Goal: Task Accomplishment & Management: Complete application form

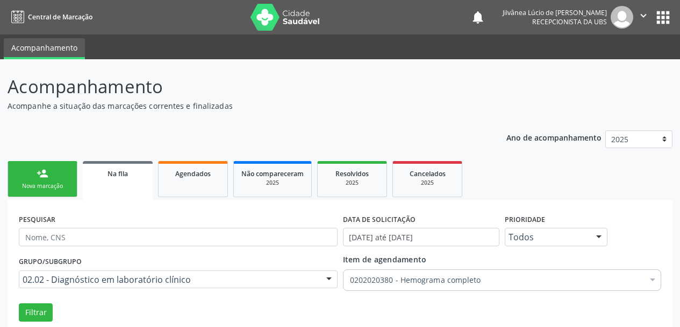
click at [48, 184] on div "Nova marcação" at bounding box center [43, 186] width 54 height 8
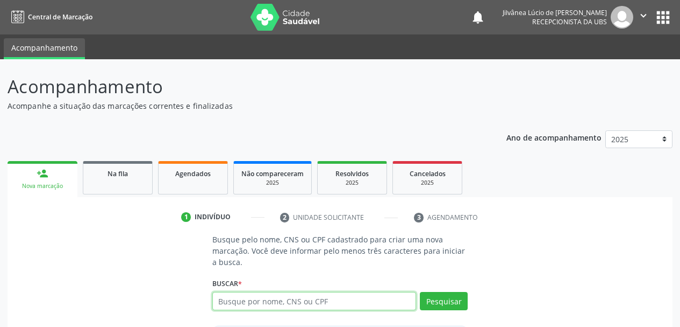
click at [237, 308] on input "text" at bounding box center [314, 301] width 204 height 18
type input "elisabete barbosa da silva"
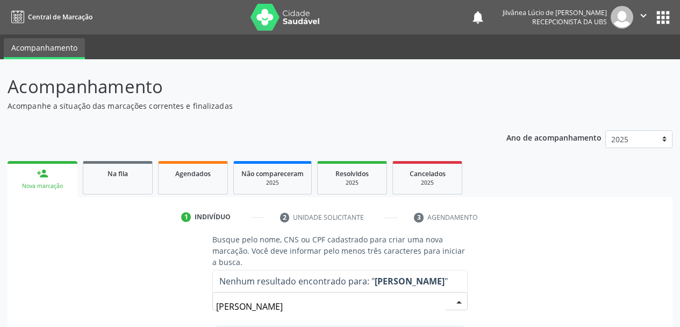
click at [228, 311] on input "elisabete barbosa da silva" at bounding box center [331, 306] width 230 height 22
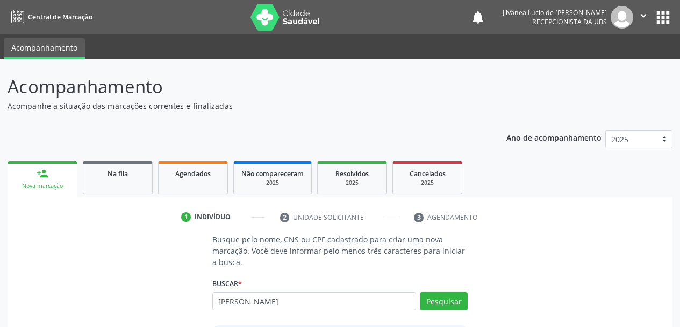
click at [228, 300] on input "eliabete barbosa da silva" at bounding box center [314, 301] width 204 height 18
type input "elizabete barbosa da silva"
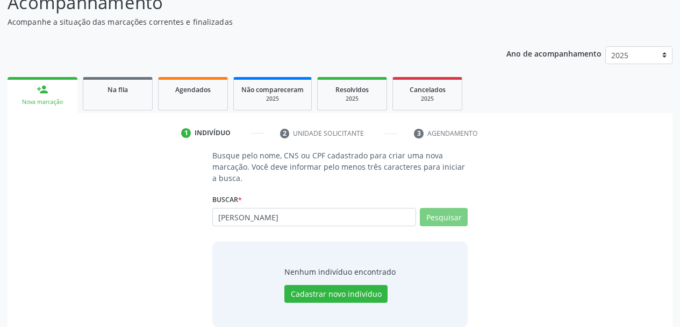
scroll to position [100, 0]
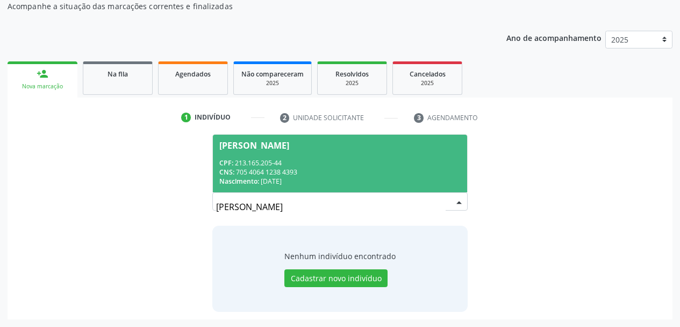
click at [330, 164] on div "CPF: 213.165.205-44" at bounding box center [340, 162] width 242 height 9
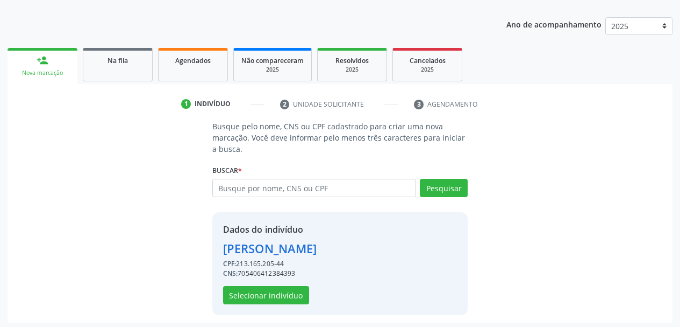
scroll to position [116, 0]
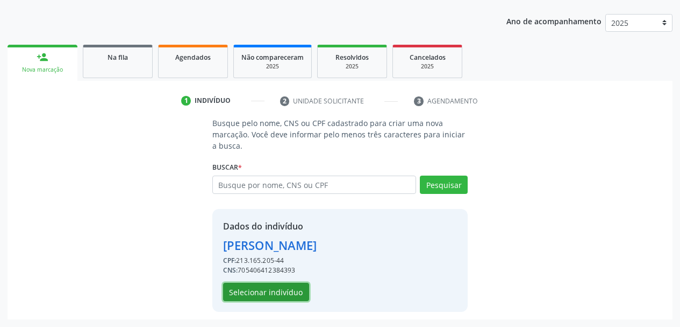
click at [285, 292] on button "Selecionar indivíduo" at bounding box center [266, 291] width 86 height 18
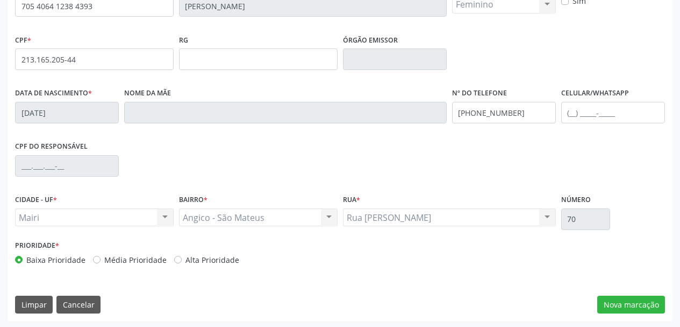
scroll to position [257, 0]
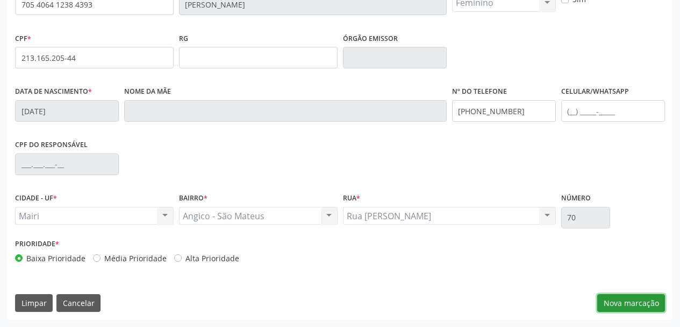
click at [619, 310] on button "Nova marcação" at bounding box center [632, 303] width 68 height 18
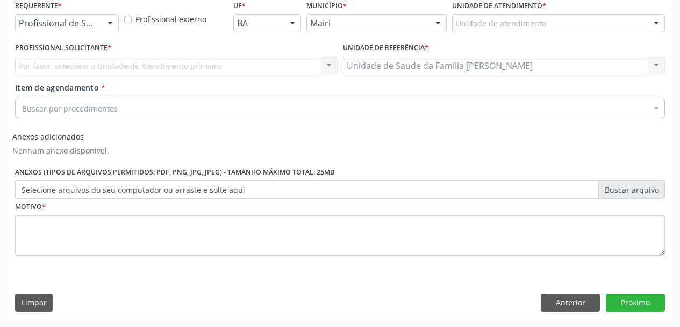
scroll to position [236, 0]
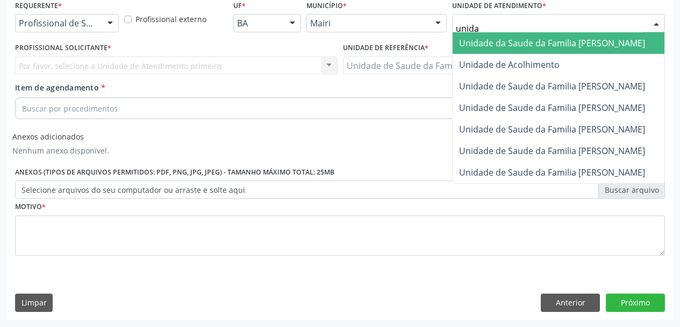
type input "unidad"
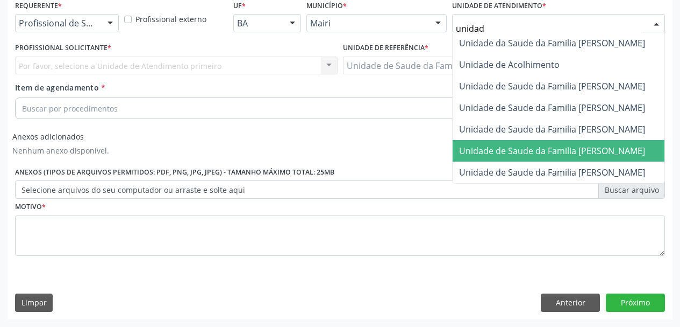
click at [533, 155] on span "Unidade de Saude da Familia [PERSON_NAME]" at bounding box center [552, 151] width 186 height 12
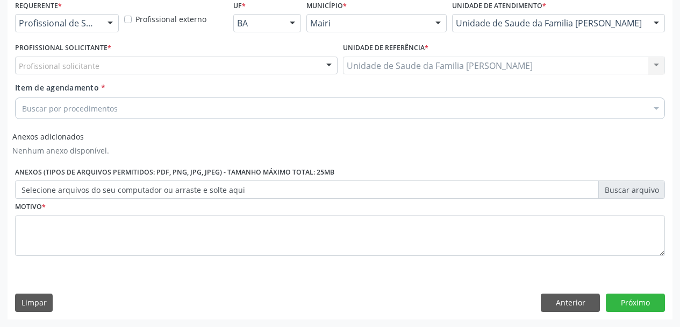
click at [130, 62] on div "Profissional solicitante" at bounding box center [176, 65] width 323 height 18
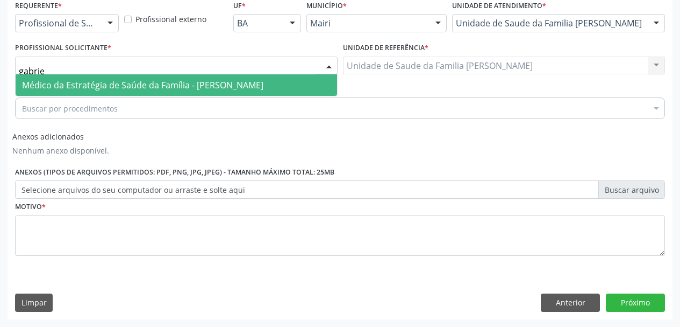
type input "gabriel"
click at [156, 83] on span "Médico da Estratégia de Saúde da Família - [PERSON_NAME]" at bounding box center [143, 85] width 242 height 12
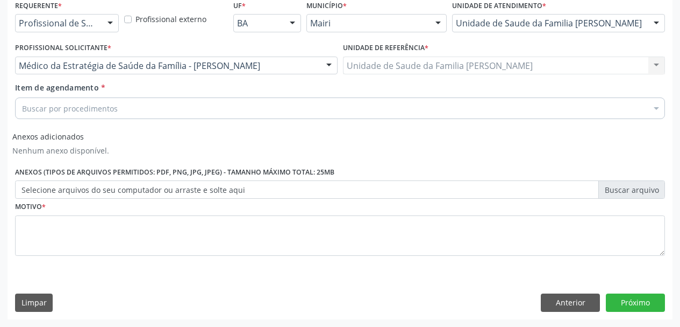
click at [154, 110] on div "Buscar por procedimentos" at bounding box center [340, 108] width 650 height 22
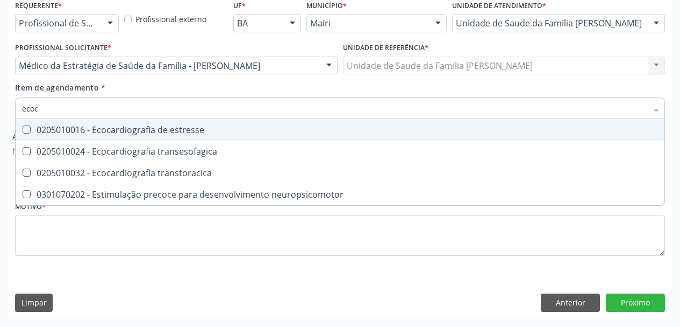
type input "ecoca"
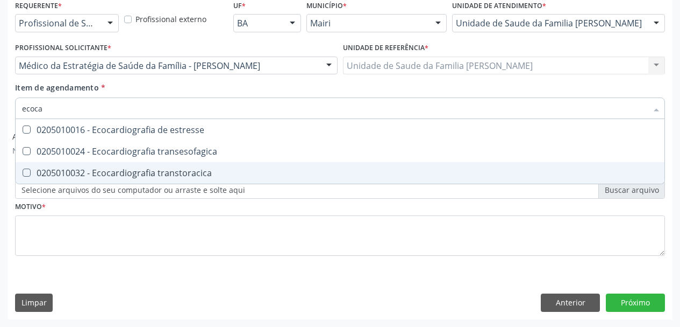
click at [164, 176] on div "0205010032 - Ecocardiografia transtoracica" at bounding box center [340, 172] width 636 height 9
checkbox transtoracica "true"
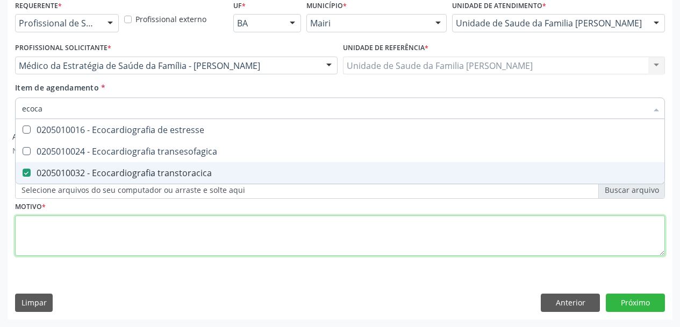
click at [134, 236] on div "Requerente * Profissional de Saúde Profissional de Saúde Paciente Nenhum result…" at bounding box center [340, 133] width 650 height 273
checkbox transesofagica "true"
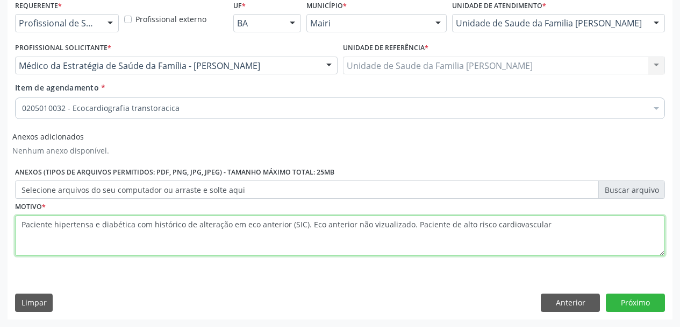
type textarea "Paciente hipertensa e diabética com histórico de alteração em eco anterior (SIC…"
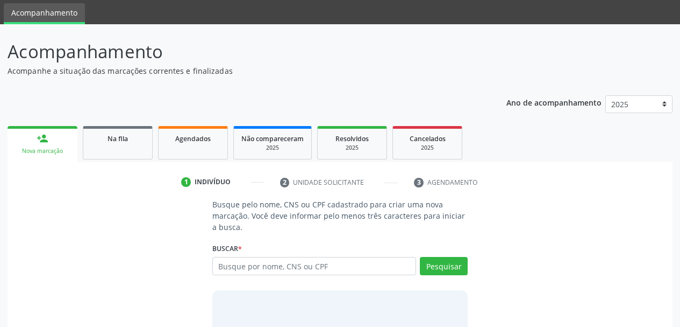
scroll to position [54, 0]
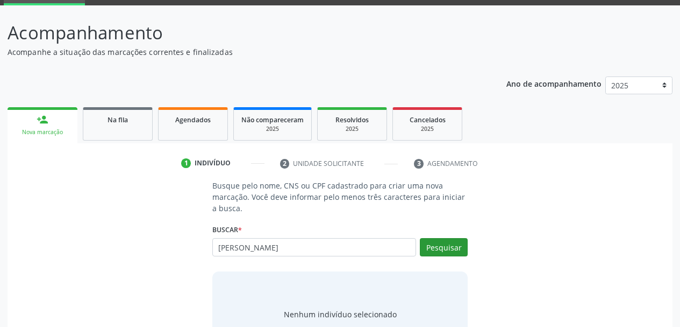
type input "[PERSON_NAME]"
click at [456, 251] on button "Pesquisar" at bounding box center [444, 247] width 48 height 18
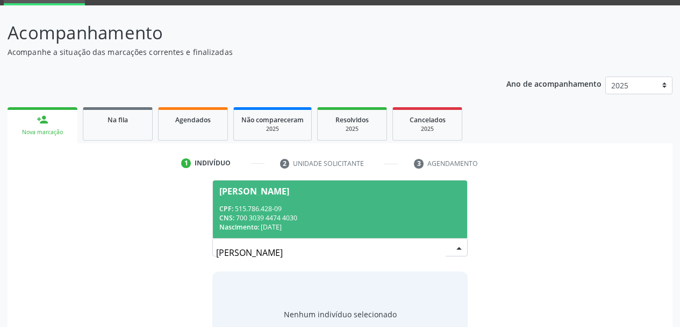
click at [336, 214] on div "CNS: 700 3039 4474 4030" at bounding box center [340, 217] width 242 height 9
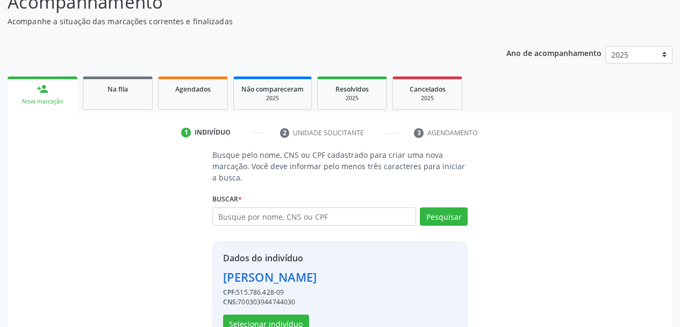
scroll to position [116, 0]
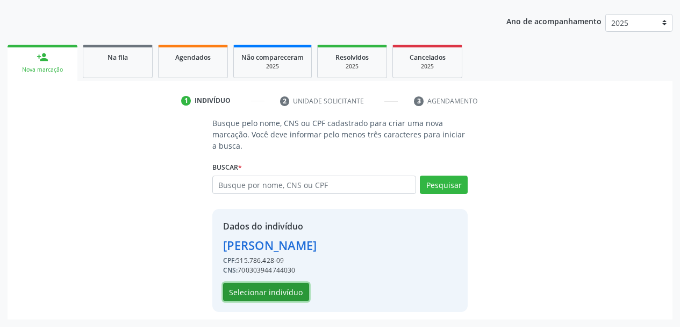
click at [257, 286] on button "Selecionar indivíduo" at bounding box center [266, 291] width 86 height 18
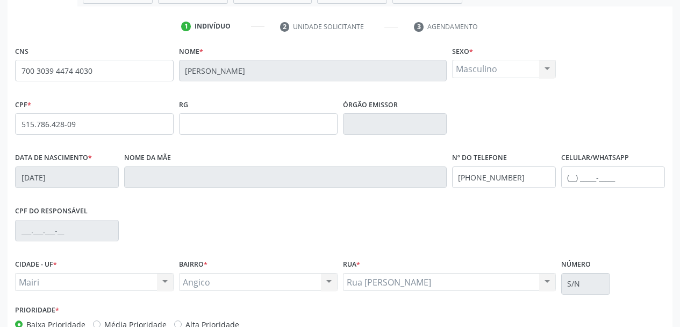
scroll to position [257, 0]
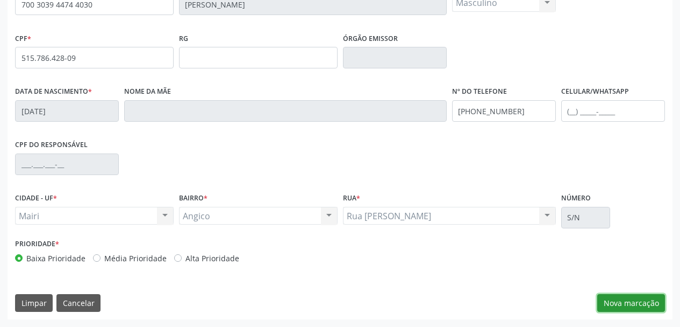
click at [615, 308] on button "Nova marcação" at bounding box center [632, 303] width 68 height 18
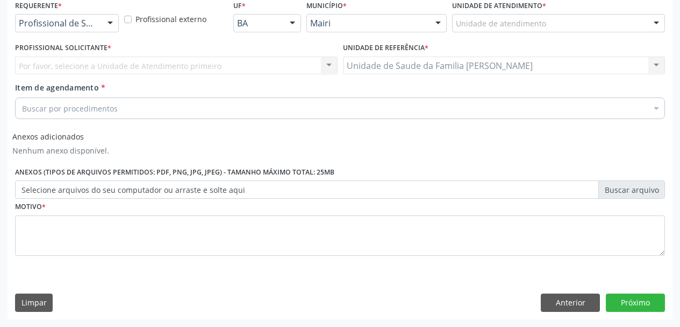
scroll to position [236, 0]
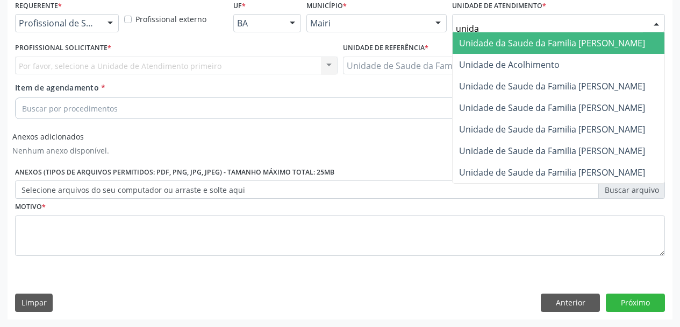
type input "unidad"
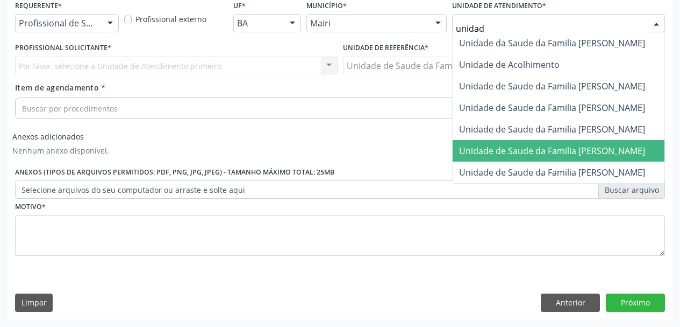
click at [541, 147] on span "Unidade de Saude da Familia [PERSON_NAME]" at bounding box center [552, 151] width 186 height 12
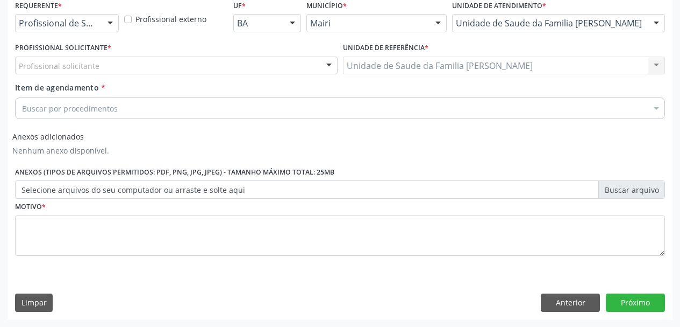
click at [190, 68] on div "Profissional solicitante" at bounding box center [176, 65] width 323 height 18
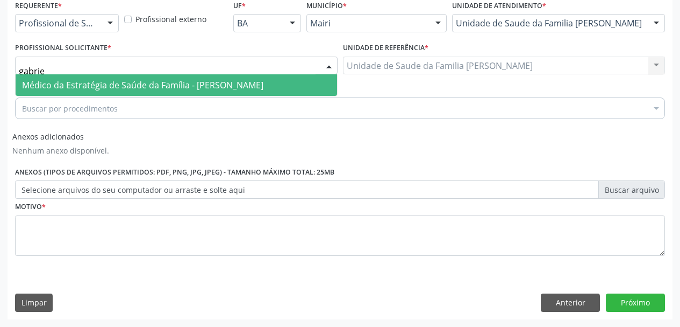
drag, startPoint x: 54, startPoint y: 66, endPoint x: 0, endPoint y: 68, distance: 53.8
click at [0, 68] on div "Acompanhamento Acompanhe a situação das marcações correntes e finalizadas Relat…" at bounding box center [340, 74] width 680 height 503
type input "victor"
click at [37, 81] on span "Médico da Estratégia de Saúde da Família - [PERSON_NAME]" at bounding box center [143, 85] width 242 height 12
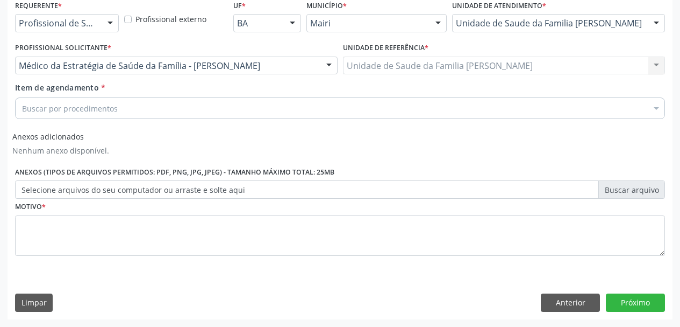
click at [54, 114] on div "Buscar por procedimentos" at bounding box center [340, 108] width 650 height 22
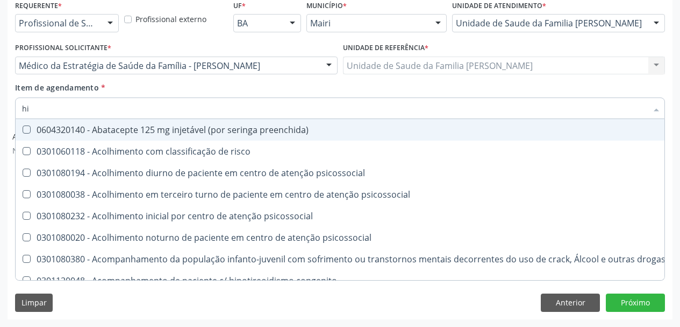
type input "[MEDICAL_DATA]"
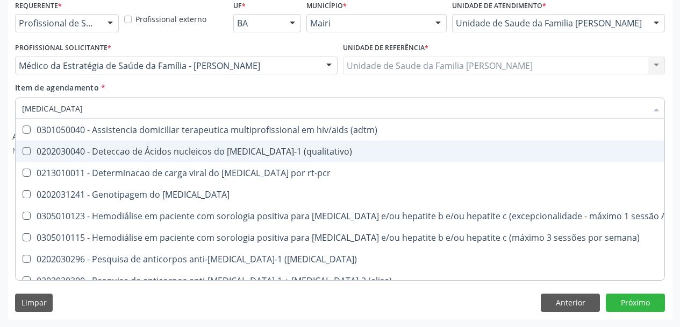
scroll to position [54, 0]
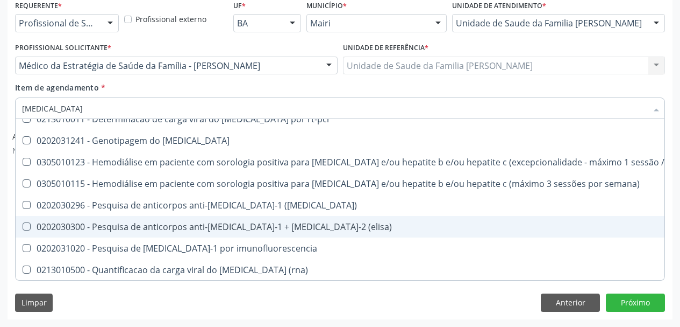
click at [106, 219] on span "0202030300 - Pesquisa de anticorpos anti-[MEDICAL_DATA]-1 + [MEDICAL_DATA]-2 (e…" at bounding box center [362, 227] width 693 height 22
checkbox \(elisa\) "true"
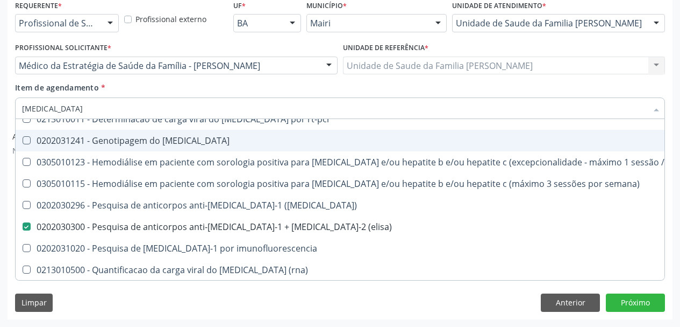
drag, startPoint x: 5, startPoint y: 105, endPoint x: 0, endPoint y: 104, distance: 5.5
click at [0, 104] on div "Acompanhamento Acompanhe a situação das marcações correntes e finalizadas Relat…" at bounding box center [340, 74] width 680 height 503
type input "s"
checkbox \(elisa\) "false"
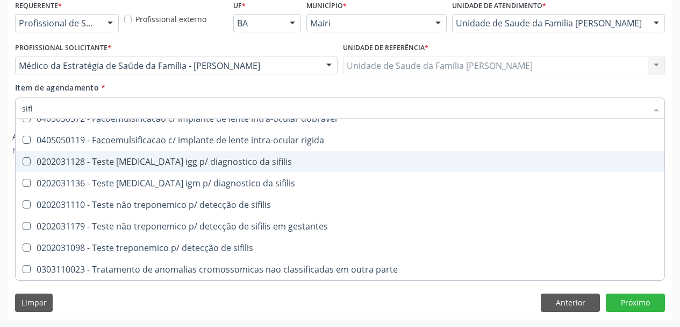
scroll to position [0, 0]
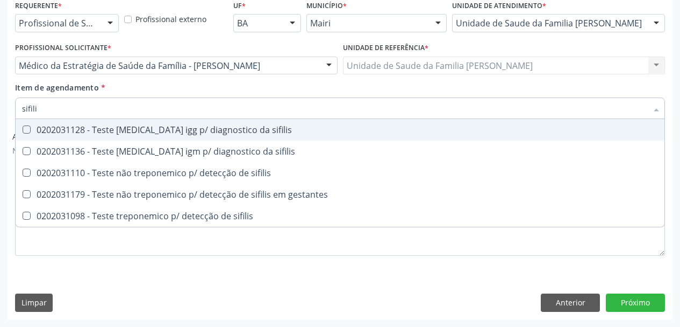
type input "sifilis"
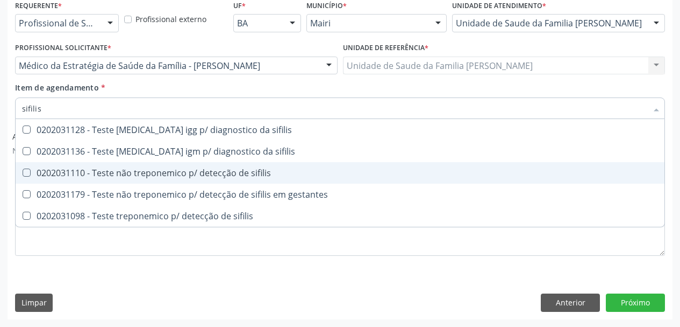
click at [143, 171] on div "0202031110 - Teste não treponemico p/ detecção de sifilis" at bounding box center [340, 172] width 636 height 9
checkbox sifilis "true"
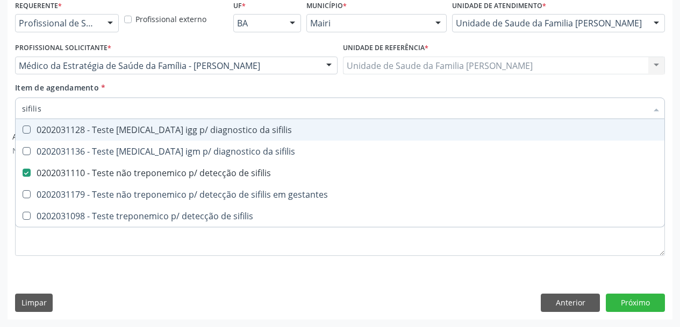
drag, startPoint x: 72, startPoint y: 109, endPoint x: 0, endPoint y: 101, distance: 72.0
click at [0, 101] on div "Acompanhamento Acompanhe a situação das marcações correntes e finalizadas Relat…" at bounding box center [340, 74] width 680 height 503
type input "an"
checkbox sifilis "false"
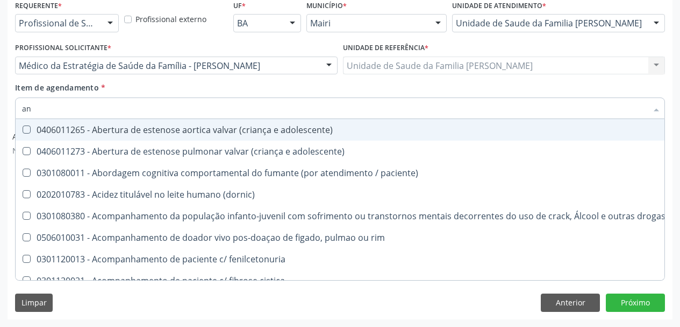
type input "ant"
checkbox transjugular "true"
type input "anti"
checkbox adolescente\) "true"
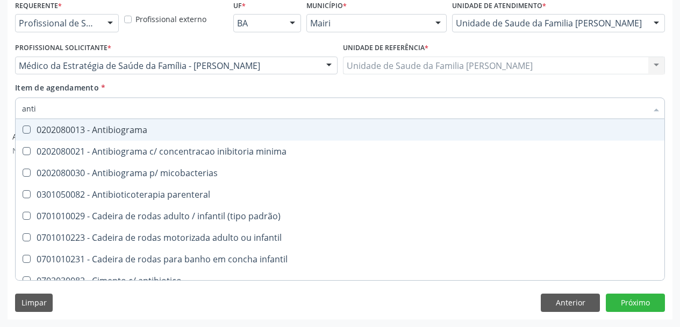
type input "anti-"
checkbox reativa "true"
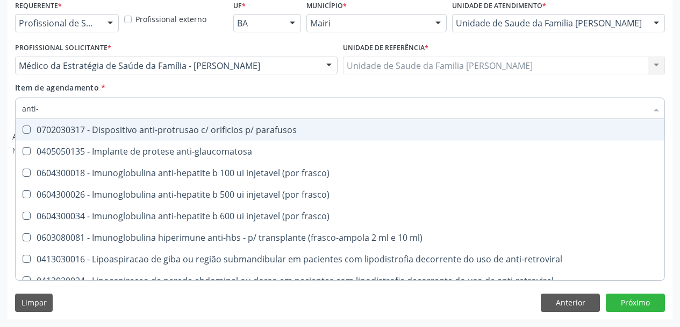
type input "anti-h"
checkbox anti-retroviral "true"
checkbox \(elisa\) "false"
type input "anti"
checkbox \(elisa\) "false"
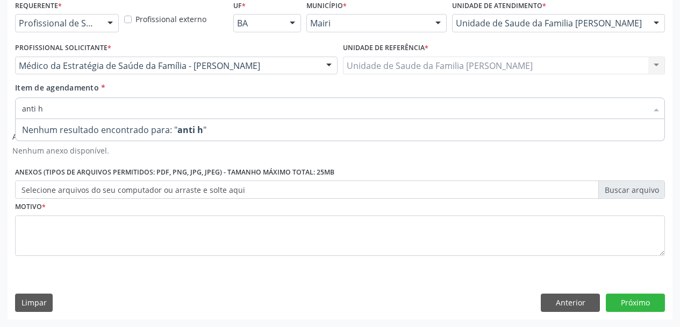
type input "anti"
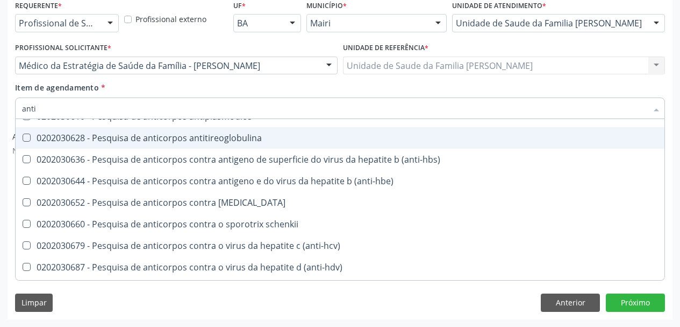
scroll to position [1883, 0]
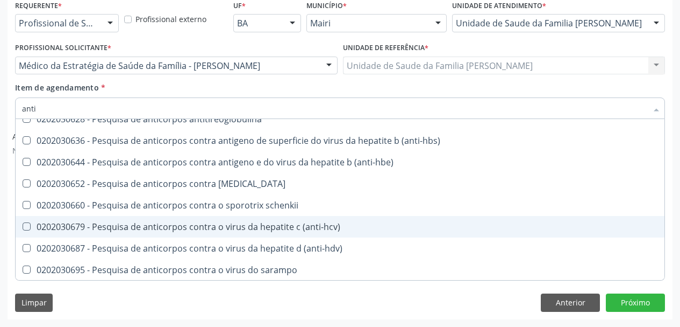
click at [272, 229] on div "0202030679 - Pesquisa de anticorpos contra o virus da hepatite c (anti-hcv)" at bounding box center [340, 226] width 636 height 9
checkbox \(anti-hcv\) "true"
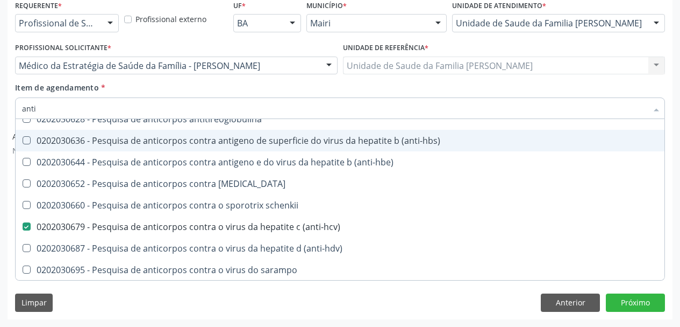
drag, startPoint x: 56, startPoint y: 108, endPoint x: 0, endPoint y: 110, distance: 56.0
click at [0, 110] on div "Acompanhamento Acompanhe a situação das marcações correntes e finalizadas Relat…" at bounding box center [340, 74] width 680 height 503
type input "h"
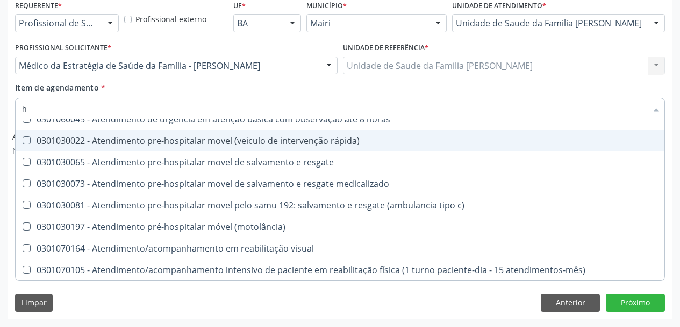
checkbox punho "false"
checkbox \(motolância\) "false"
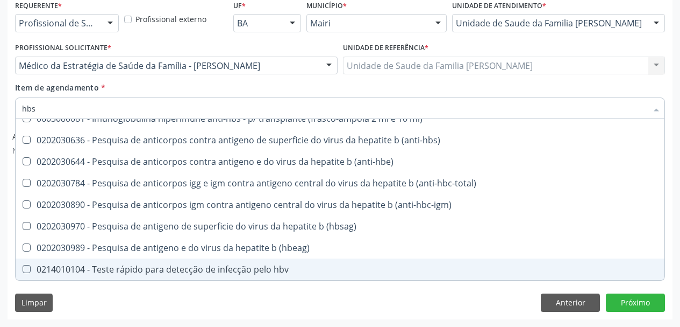
scroll to position [0, 0]
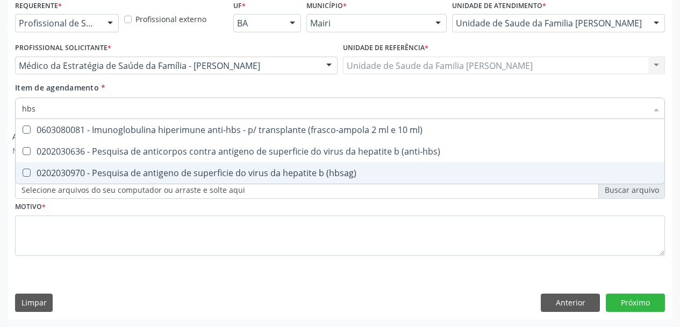
type input "hbsa"
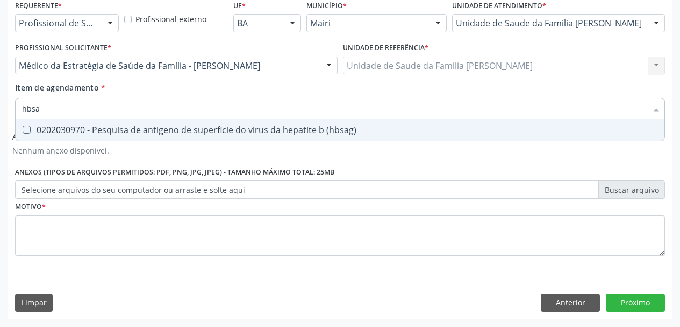
click at [31, 132] on div "0202030970 - Pesquisa de antigeno de superficie do virus da hepatite b (hbsag)" at bounding box center [340, 129] width 636 height 9
checkbox \(hbsag\) "true"
drag, startPoint x: 48, startPoint y: 113, endPoint x: 0, endPoint y: 106, distance: 48.5
click at [0, 106] on div "Acompanhamento Acompanhe a situação das marcações correntes e finalizadas Relat…" at bounding box center [340, 74] width 680 height 503
type input "a"
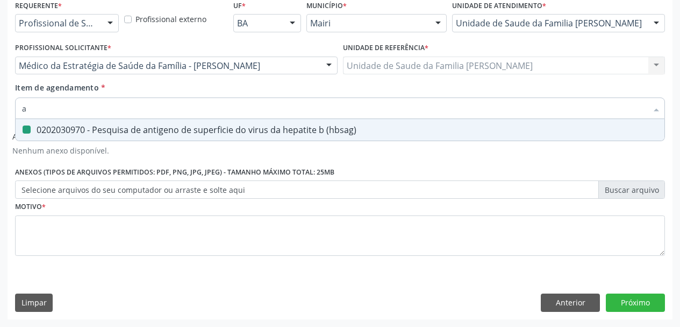
checkbox \(hbsag\) "false"
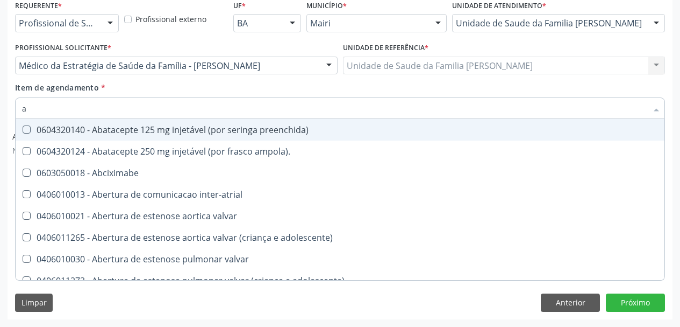
type input "an"
checkbox cefalico "true"
checkbox urostomizados "true"
checkbox internado "true"
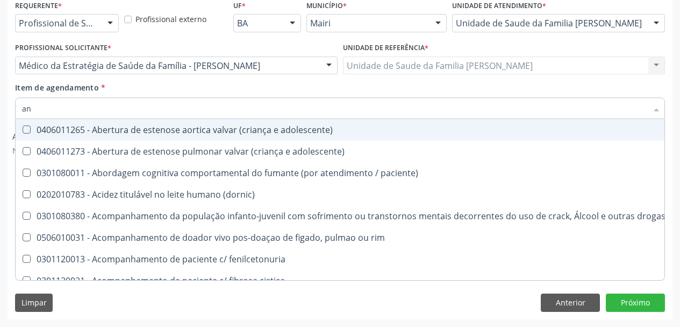
type input "ant"
checkbox transjugular "true"
checkbox \(total\) "true"
checkbox capsula\) "true"
type input "anti"
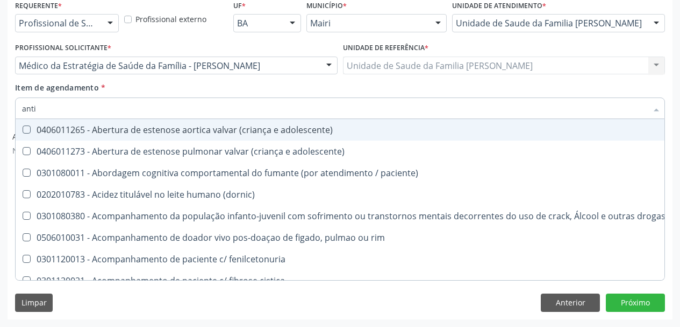
checkbox adolescente\) "true"
checkbox coronariana "true"
checkbox c "true"
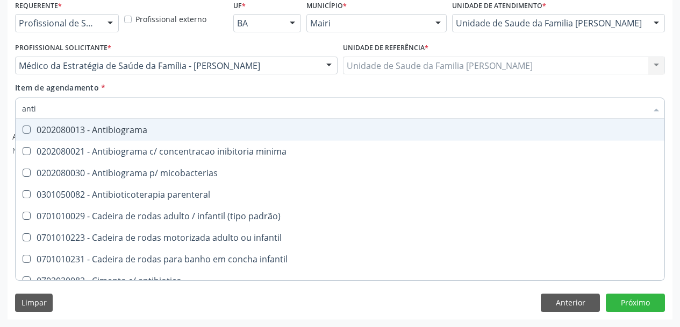
type input "anti-"
checkbox reativa "true"
checkbox aminoácidos "true"
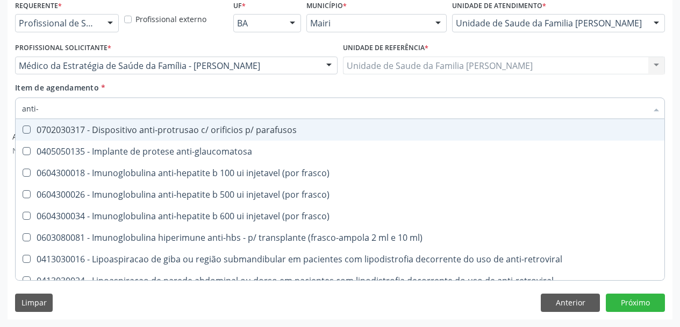
type input "anti-h"
checkbox anti-retroviral "true"
checkbox blot\) "true"
checkbox \(elisa\) "false"
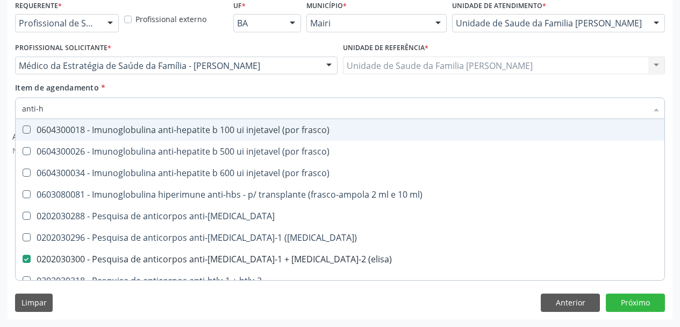
type input "anti-hb"
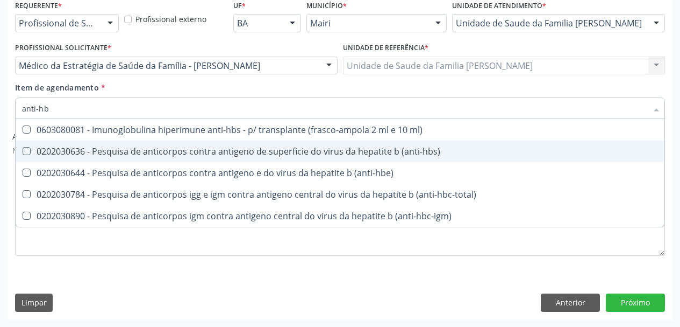
click at [94, 150] on div "0202030636 - Pesquisa de anticorpos contra antigeno de superficie do virus da h…" at bounding box center [340, 151] width 636 height 9
checkbox \(anti-hbs\) "true"
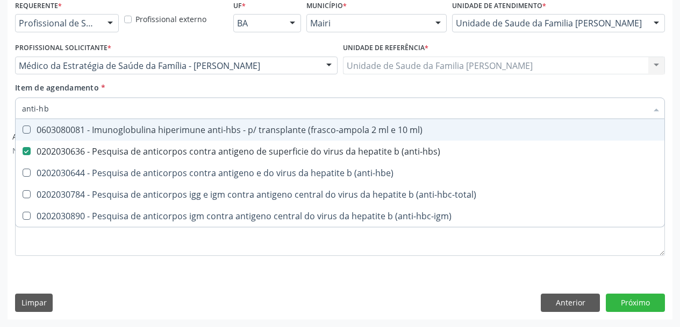
drag, startPoint x: 58, startPoint y: 109, endPoint x: 0, endPoint y: 89, distance: 61.4
click at [0, 89] on div "Acompanhamento Acompanhe a situação das marcações correntes e finalizadas Relat…" at bounding box center [340, 74] width 680 height 503
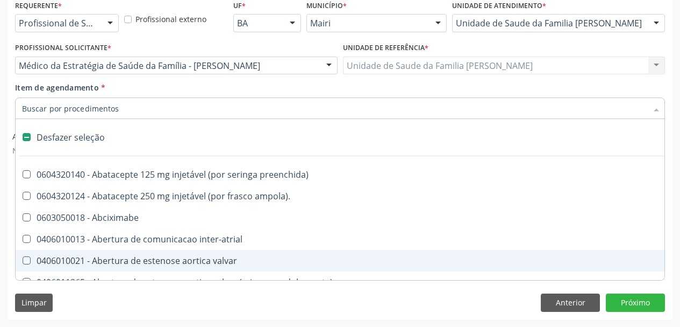
click at [11, 247] on div "Requerente * Profissional de Saúde Profissional de Saúde Paciente Nenhum result…" at bounding box center [340, 157] width 665 height 321
checkbox ampola\)\ "true"
checkbox Abciximabe "true"
checkbox inter-atrial "true"
checkbox valvar "true"
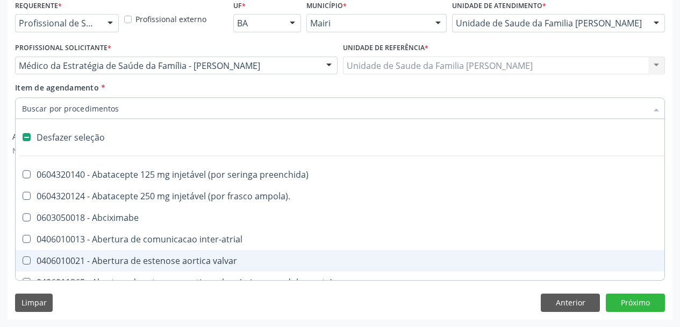
checkbox adolescente\) "true"
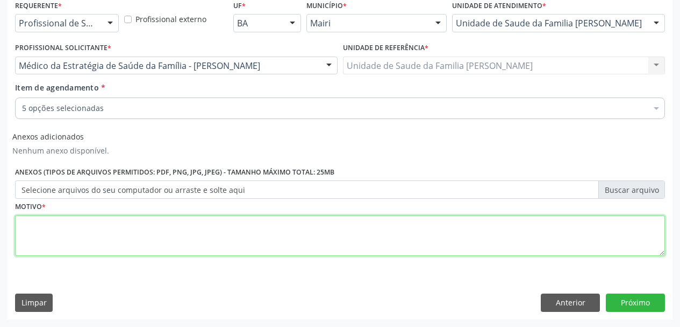
click at [65, 244] on textarea at bounding box center [340, 235] width 650 height 41
type textarea "CID10: F19.9"
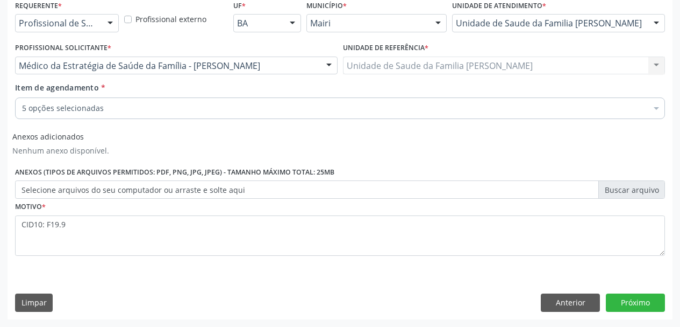
click at [644, 293] on div "Requerente * Profissional de Saúde Profissional de Saúde Paciente Nenhum result…" at bounding box center [340, 157] width 665 height 321
click at [641, 296] on button "Próximo" at bounding box center [635, 302] width 59 height 18
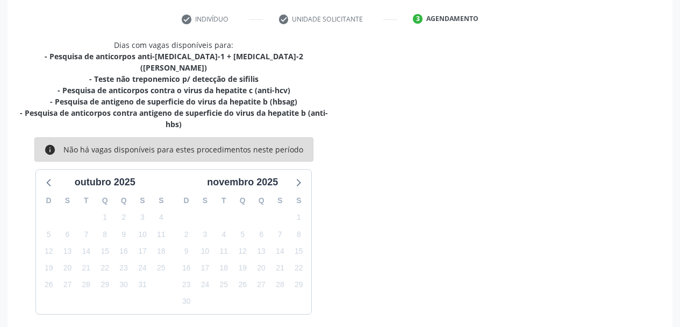
scroll to position [230, 0]
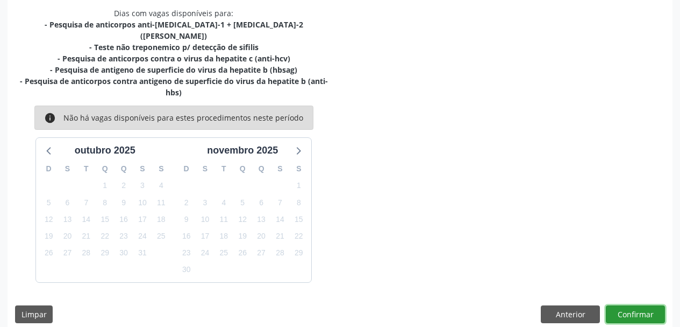
click at [634, 305] on button "Confirmar" at bounding box center [635, 314] width 59 height 18
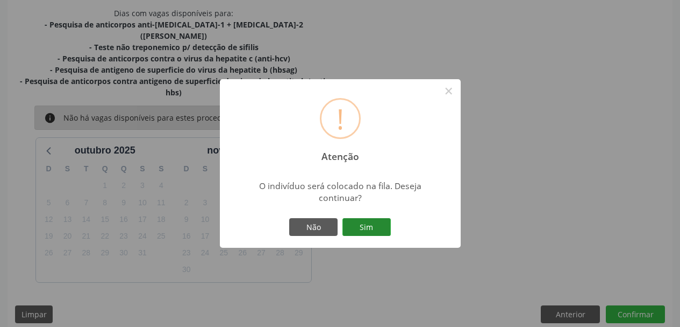
click at [388, 233] on button "Sim" at bounding box center [367, 227] width 48 height 18
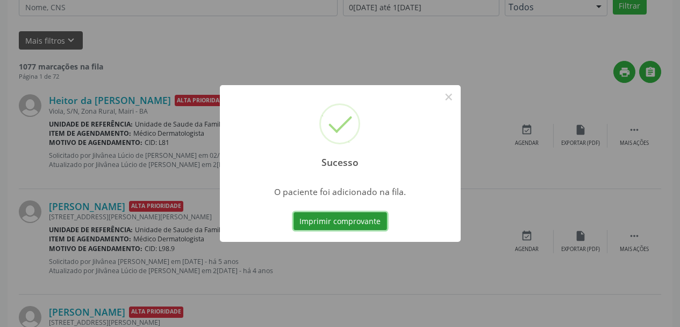
scroll to position [29, 0]
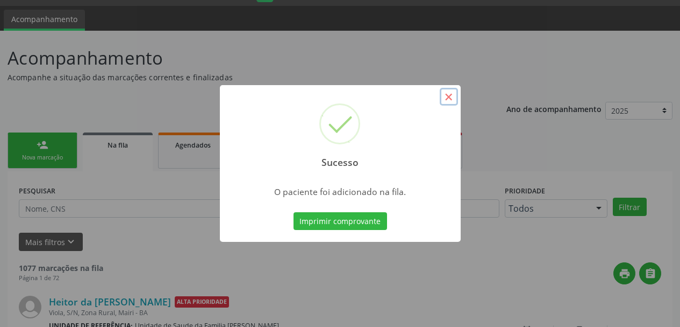
click at [447, 91] on button "×" at bounding box center [449, 97] width 18 height 18
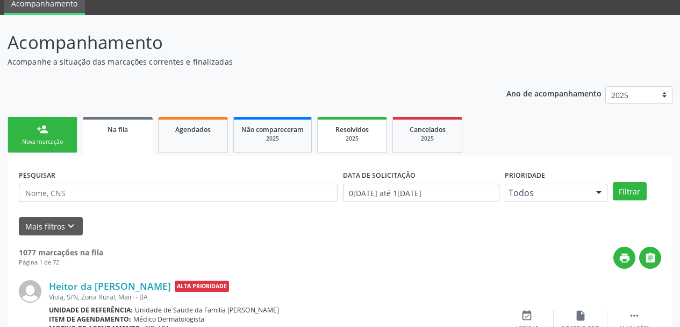
scroll to position [0, 0]
